Goal: Task Accomplishment & Management: Manage account settings

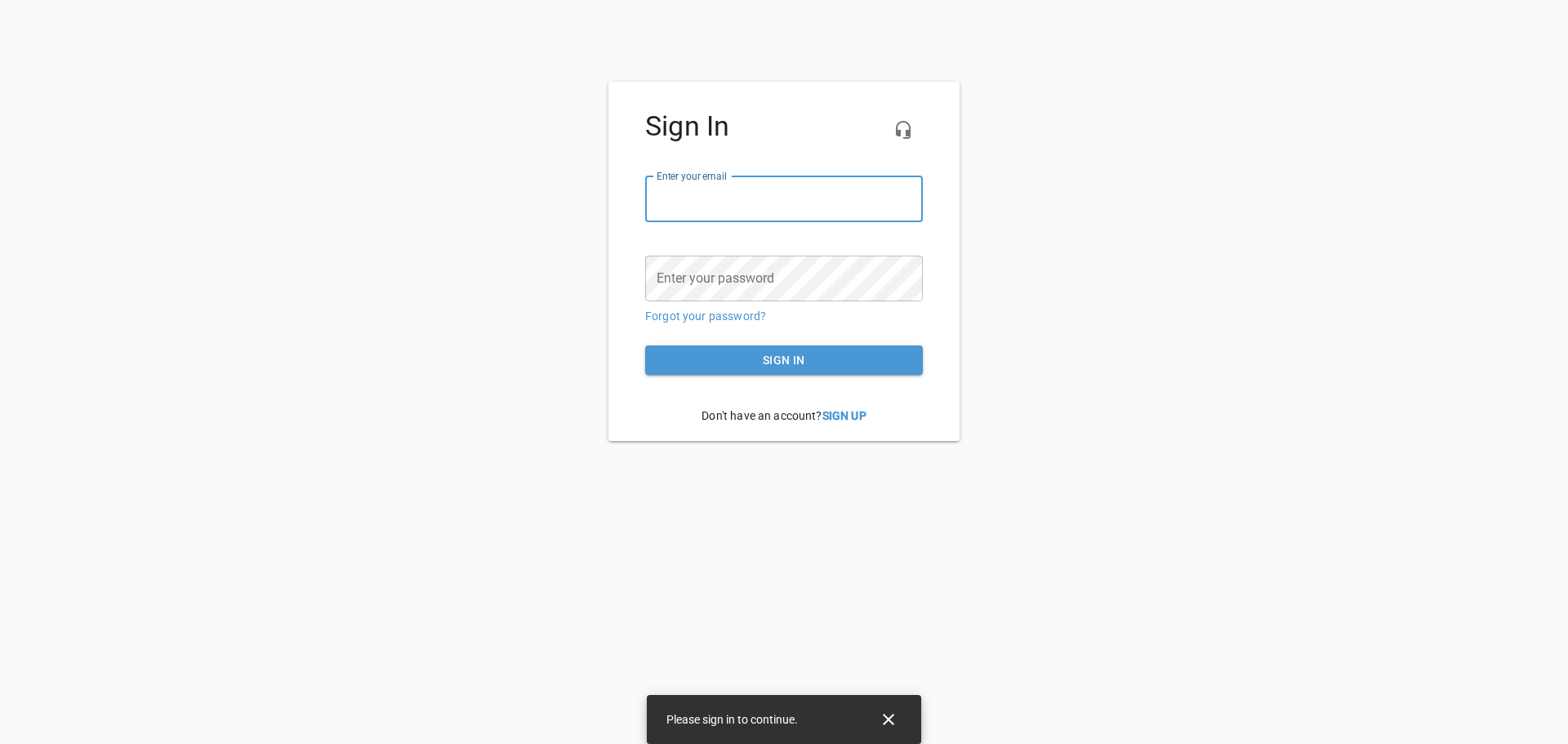
click at [765, 201] on input "email" at bounding box center [784, 200] width 278 height 46
type input "[EMAIL_ADDRESS][DOMAIN_NAME]"
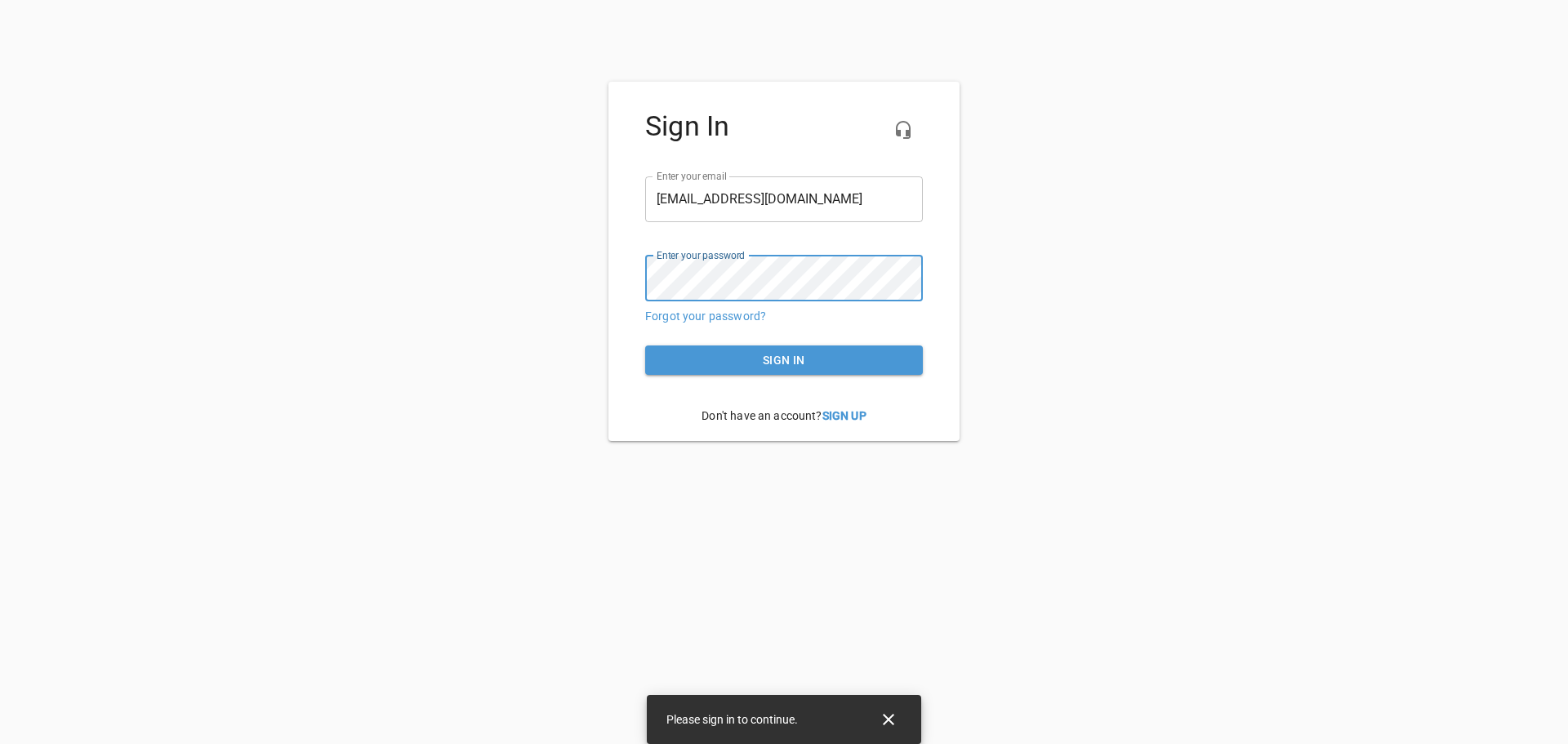
click at [646, 346] on button "Sign in" at bounding box center [784, 361] width 278 height 31
click at [797, 364] on span "Sign in" at bounding box center [783, 360] width 251 height 20
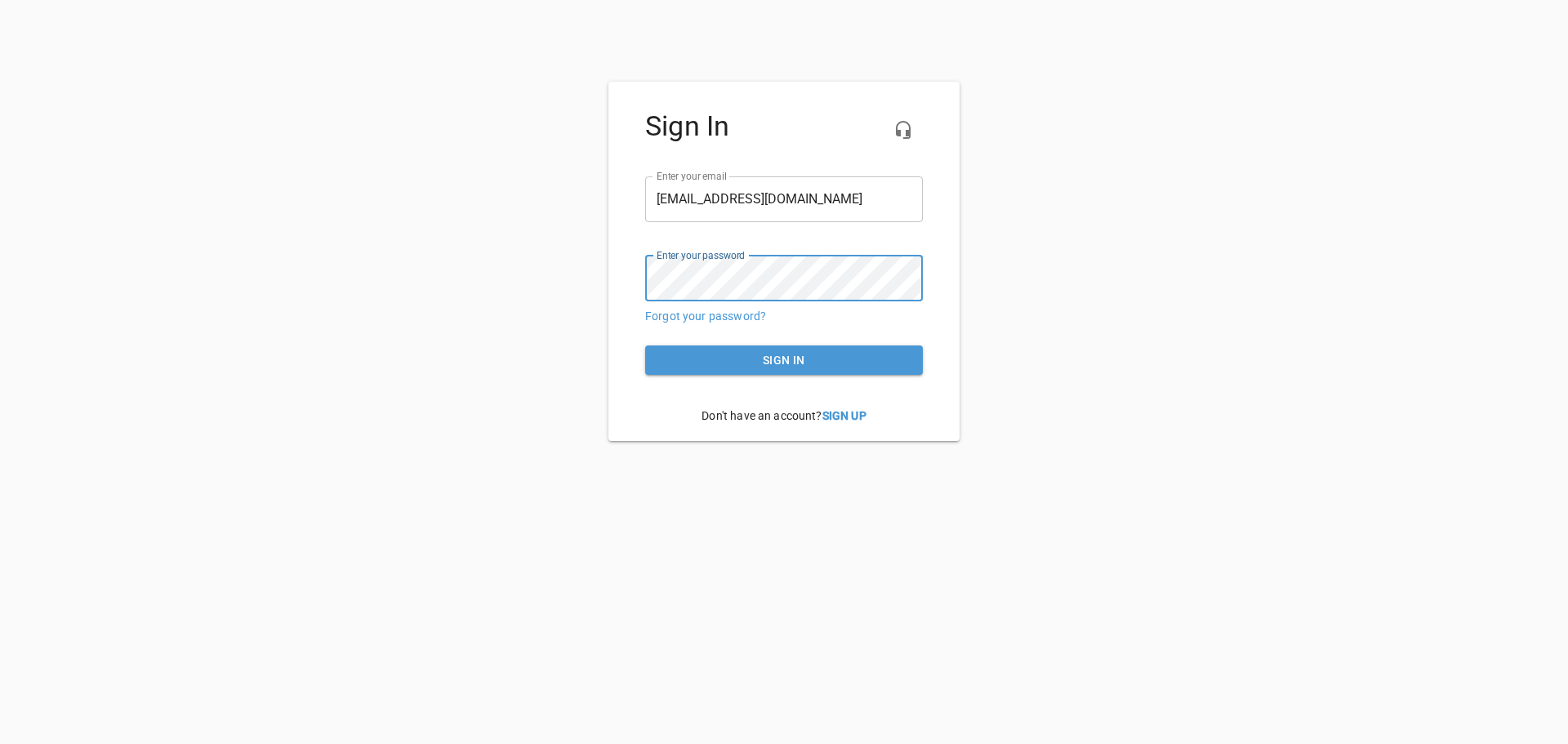
click at [646, 346] on button "Sign in" at bounding box center [784, 361] width 278 height 31
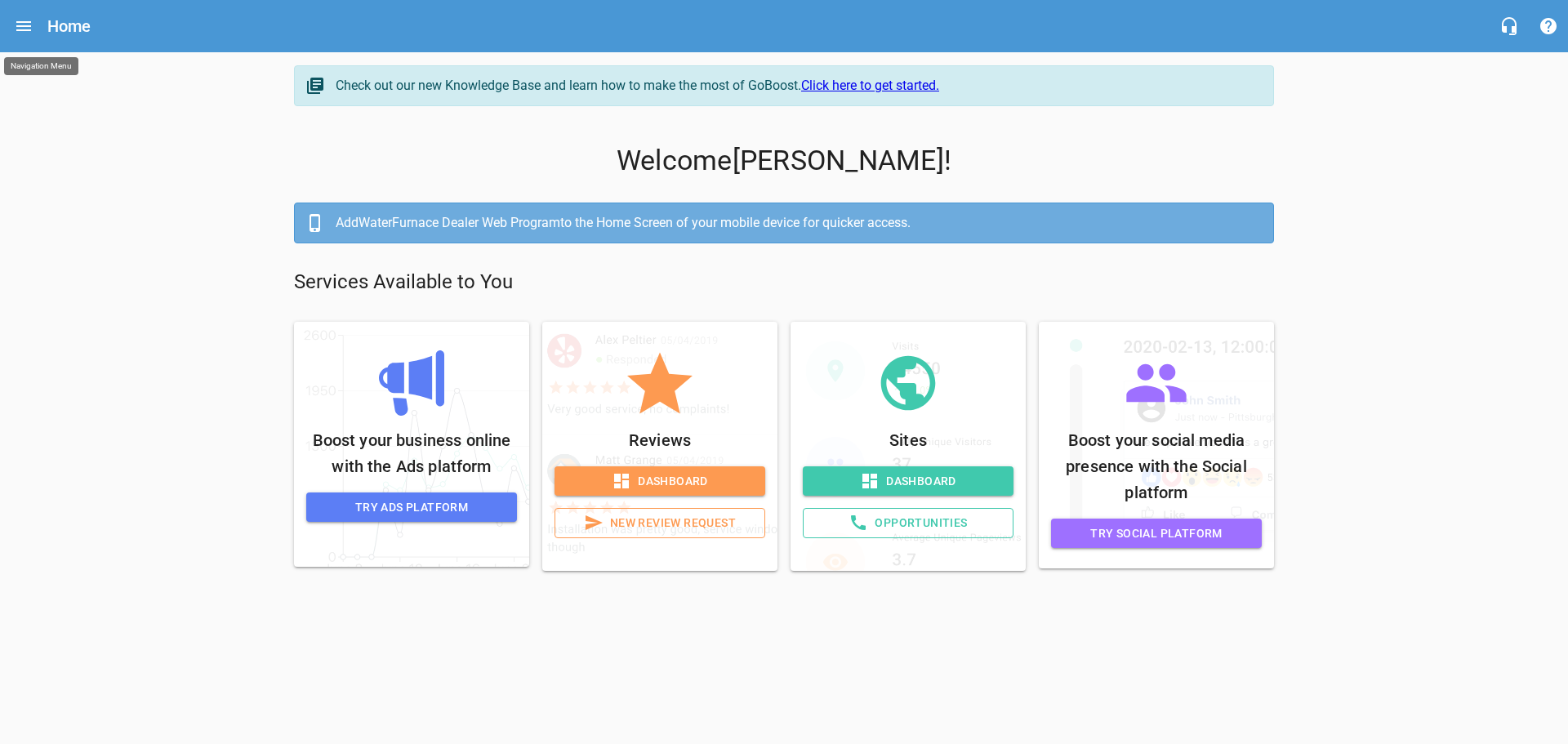
click at [31, 29] on icon "Open drawer" at bounding box center [24, 26] width 20 height 20
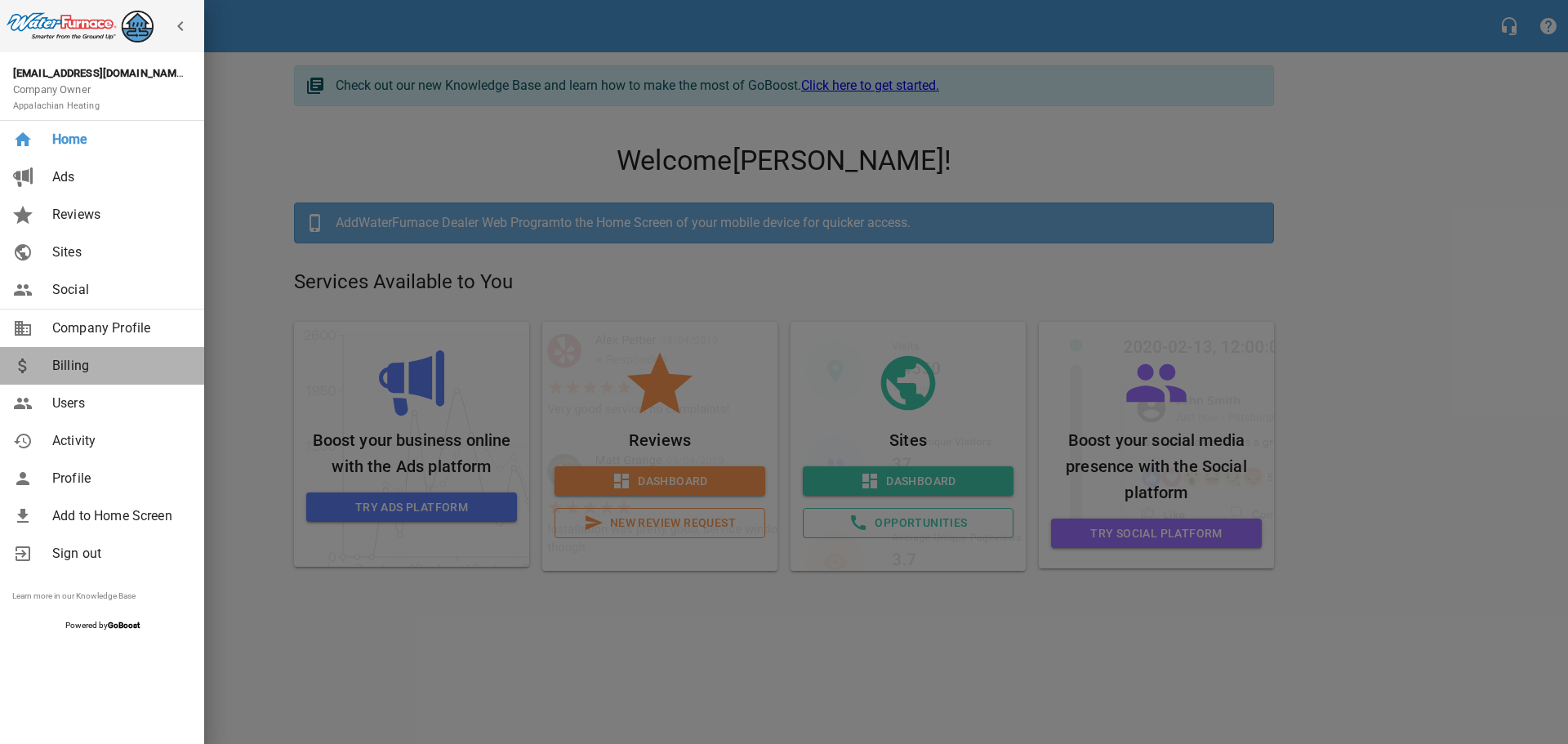
click at [62, 365] on span "Billing" at bounding box center [118, 366] width 133 height 20
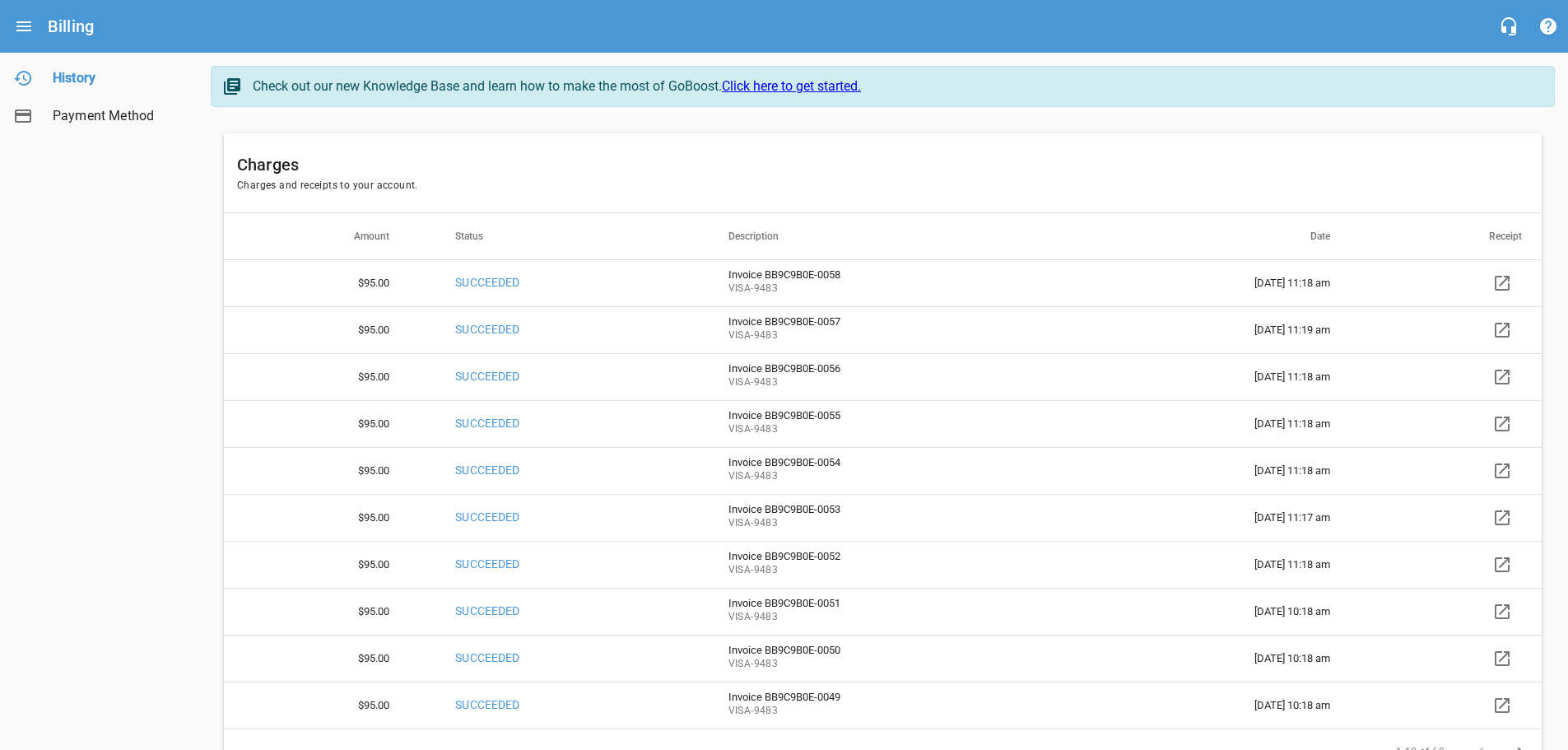
click at [78, 115] on span "Payment Method" at bounding box center [116, 116] width 125 height 20
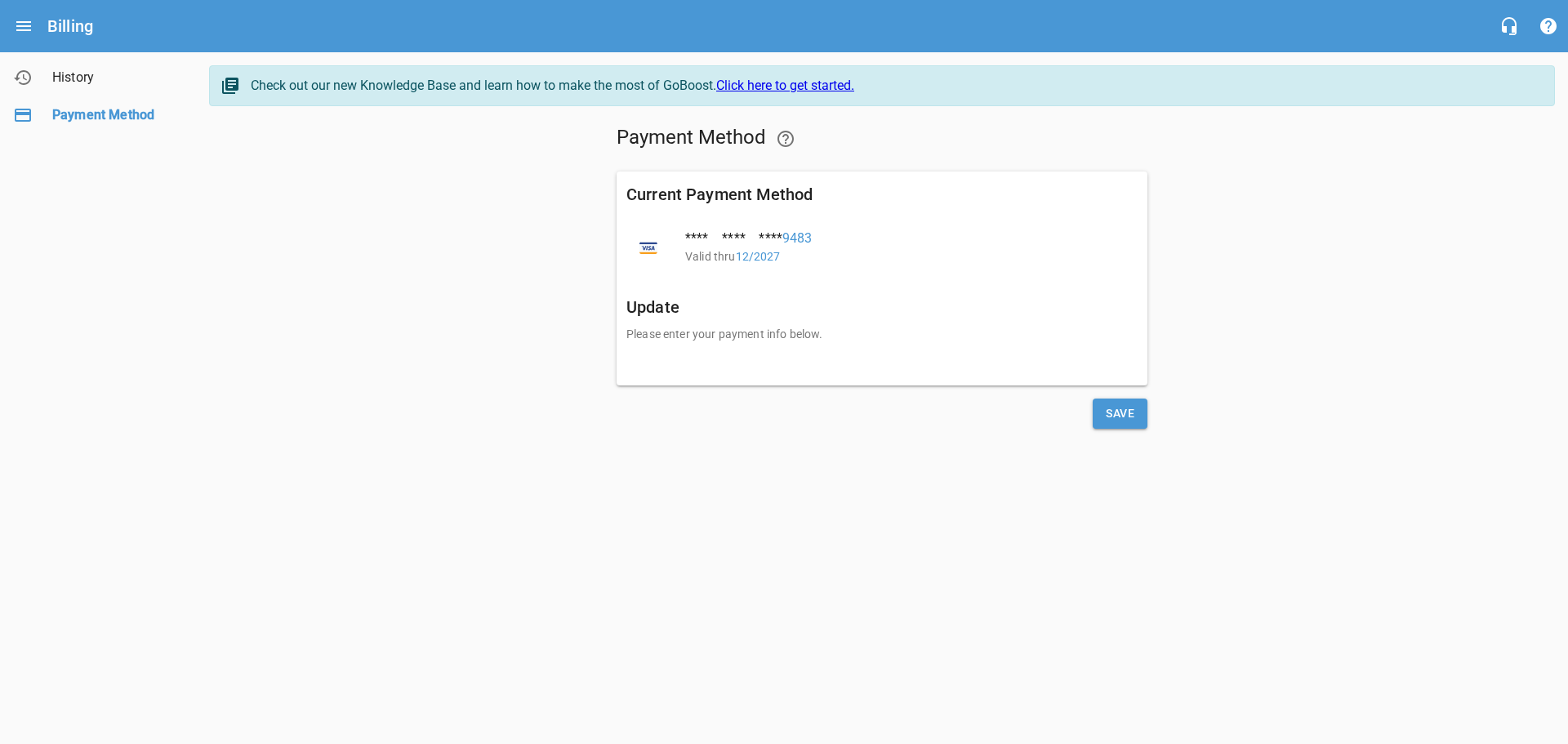
click at [762, 335] on p "Please enter your payment info below." at bounding box center [881, 334] width 511 height 17
